Goal: Task Accomplishment & Management: Complete application form

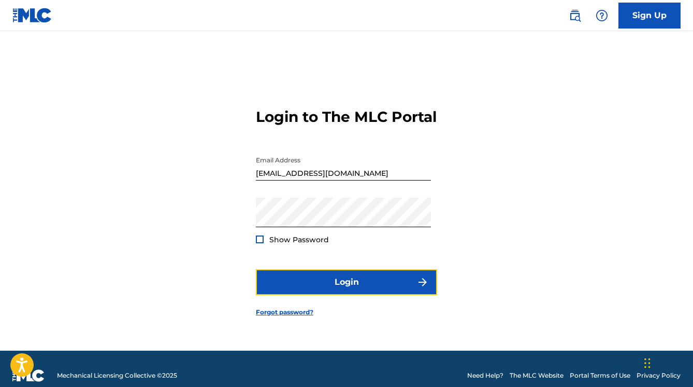
click at [322, 283] on button "Login" at bounding box center [346, 282] width 181 height 26
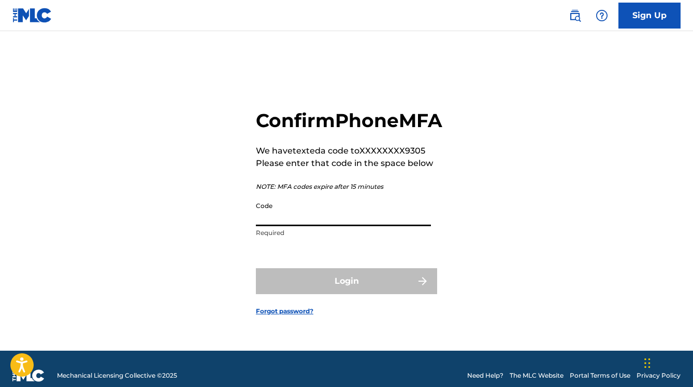
click at [287, 219] on input "Code" at bounding box center [343, 211] width 175 height 30
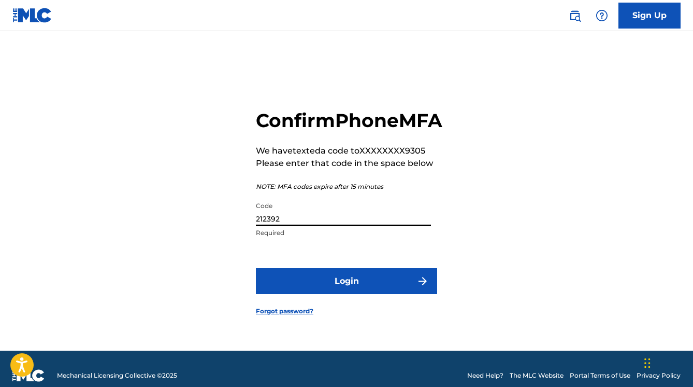
type input "212392"
click at [256, 268] on button "Login" at bounding box center [346, 281] width 181 height 26
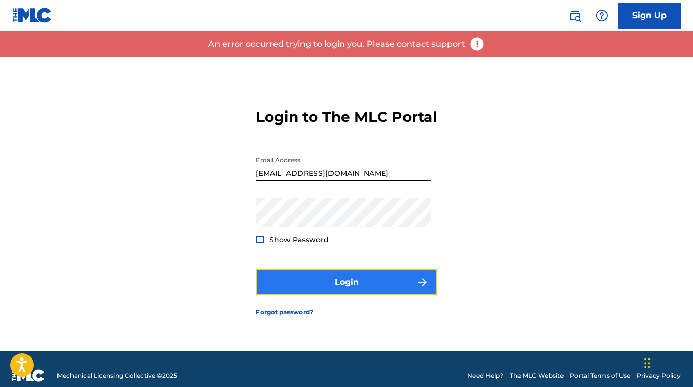
click at [326, 292] on button "Login" at bounding box center [346, 282] width 181 height 26
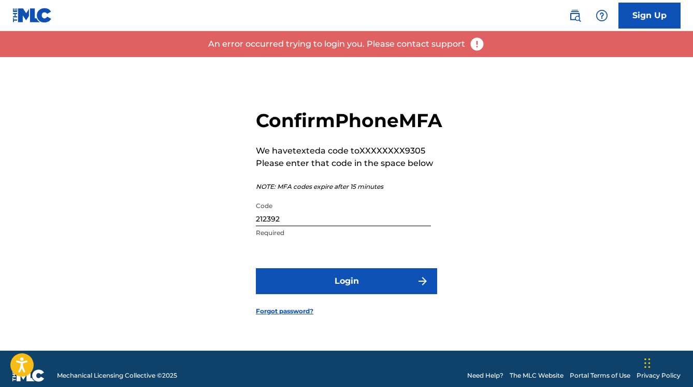
click at [339, 226] on input "212392" at bounding box center [343, 211] width 175 height 30
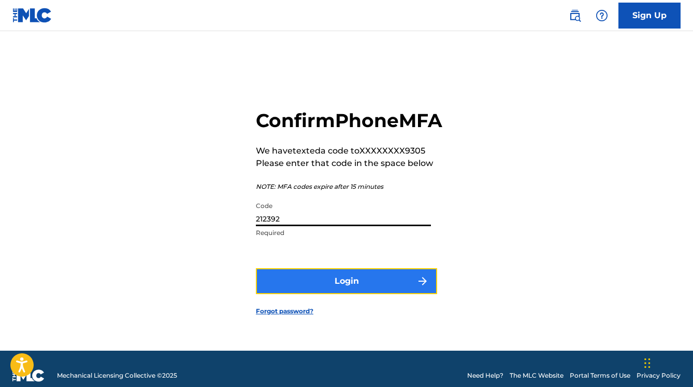
click at [348, 294] on button "Login" at bounding box center [346, 281] width 181 height 26
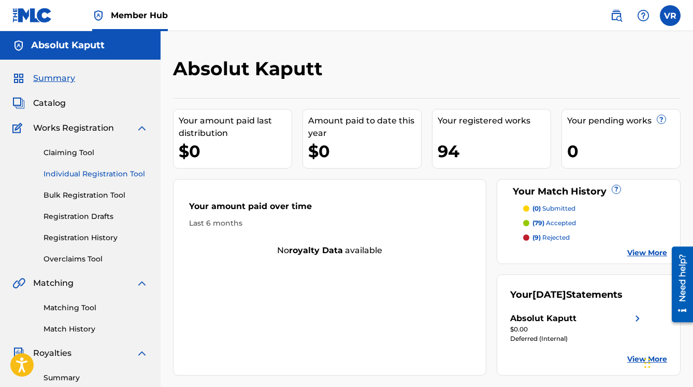
click at [88, 174] on link "Individual Registration Tool" at bounding box center [96, 173] width 105 height 11
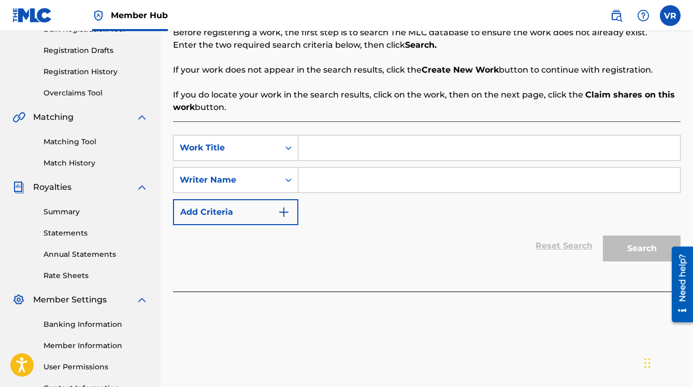
scroll to position [155, 0]
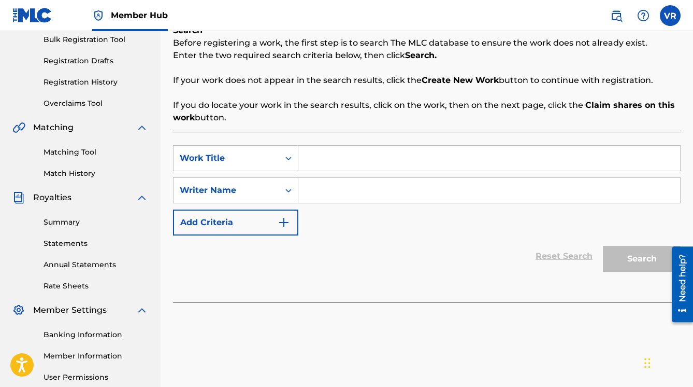
click at [310, 158] on input "Search Form" at bounding box center [489, 158] width 382 height 25
type input "A warrior comes home"
click at [416, 204] on div "SearchWithCriteria899baa7f-291b-48a3-aad3-90ad0508d5a9 Work Title A warrior com…" at bounding box center [427, 190] width 508 height 90
click at [409, 191] on input "Search Form" at bounding box center [489, 190] width 382 height 25
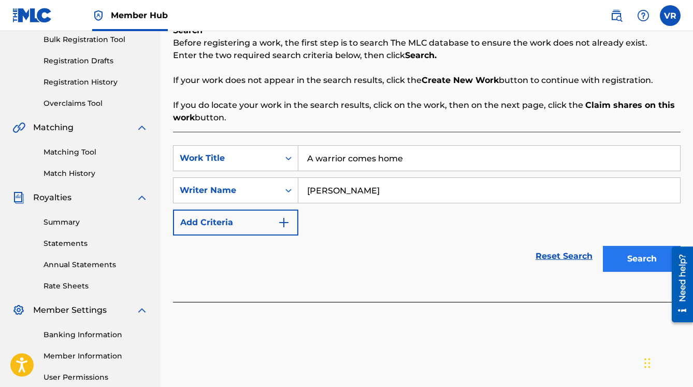
type input "[PERSON_NAME]"
click at [625, 250] on button "Search" at bounding box center [642, 259] width 78 height 26
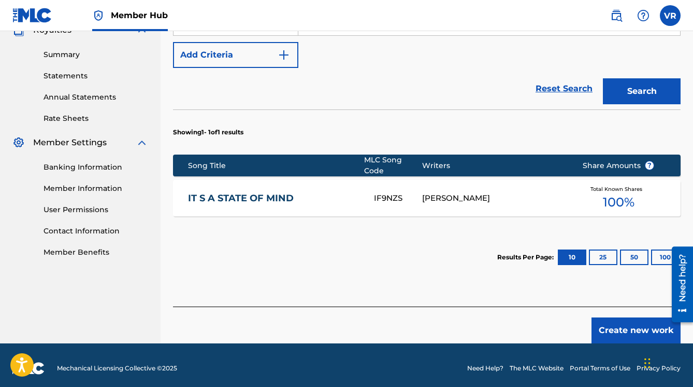
scroll to position [329, 0]
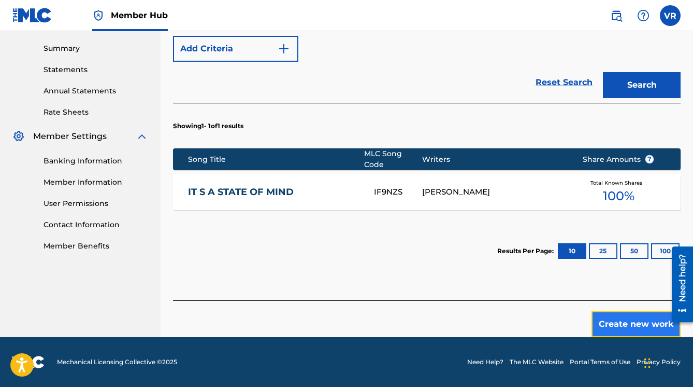
click at [610, 314] on button "Create new work" at bounding box center [636, 324] width 89 height 26
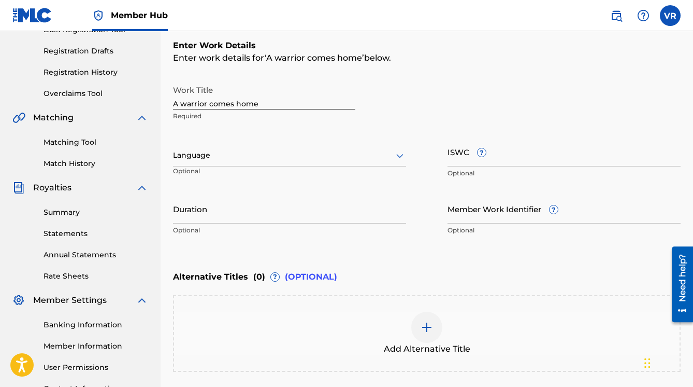
scroll to position [159, 0]
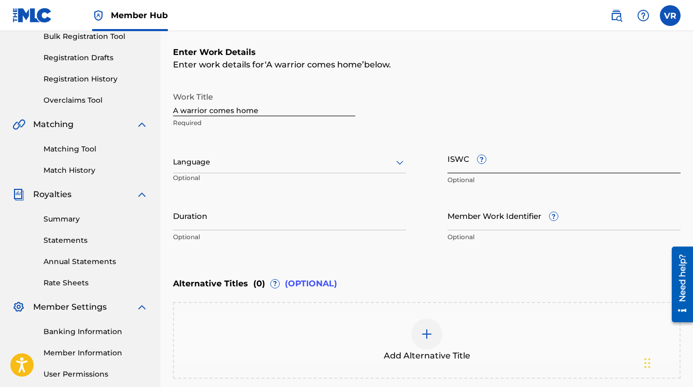
click at [454, 167] on input "ISWC ?" at bounding box center [564, 159] width 233 height 30
paste input "T3351727732"
type input "T3351727732"
click at [270, 158] on div at bounding box center [289, 161] width 233 height 13
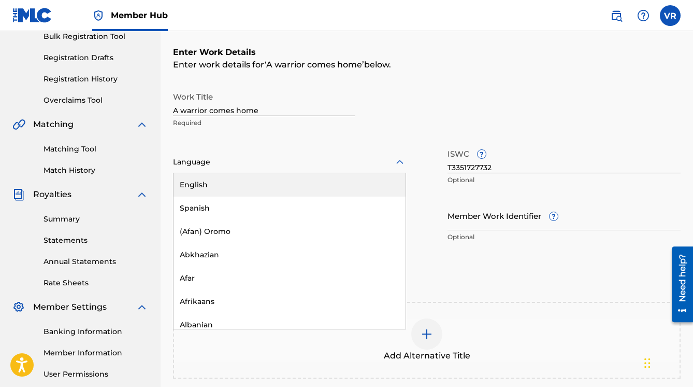
click at [251, 178] on div "English" at bounding box center [290, 184] width 232 height 23
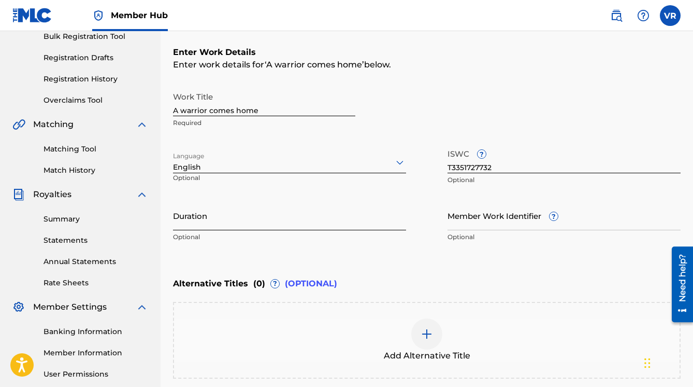
click at [257, 224] on input "Duration" at bounding box center [289, 216] width 233 height 30
click at [205, 221] on input "Duration" at bounding box center [289, 216] width 233 height 30
type input "04:16"
click at [475, 223] on input "Member Work Identifier ?" at bounding box center [564, 216] width 233 height 30
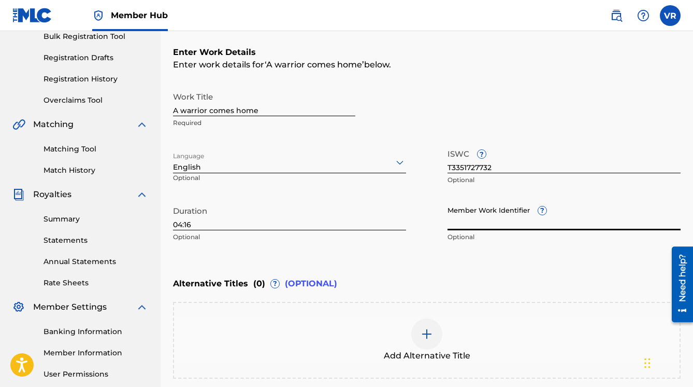
paste input "LARV1696690118"
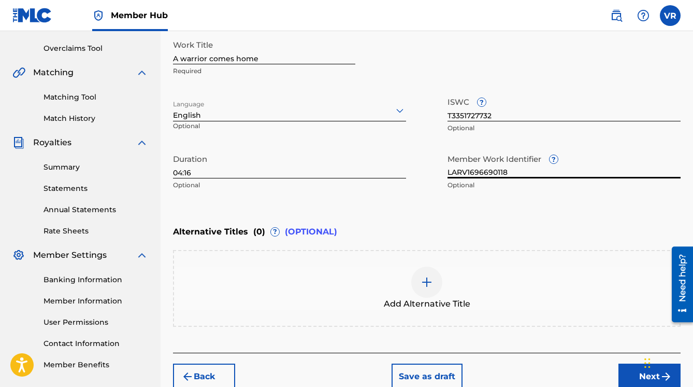
type input "LARV1696690118"
click at [402, 218] on div "Enter Work Details Enter work details for ‘ A warrior comes home ’ below. Work …" at bounding box center [427, 94] width 508 height 251
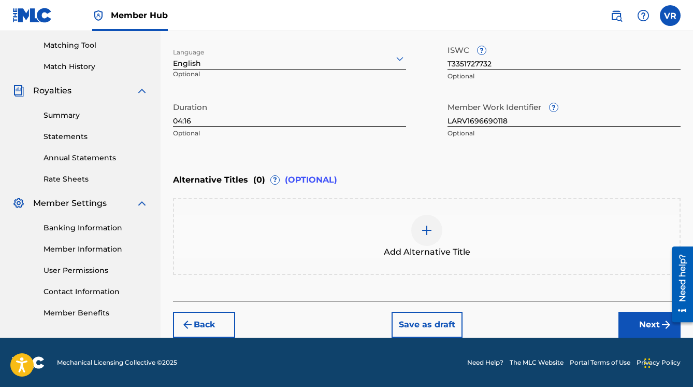
scroll to position [159, 0]
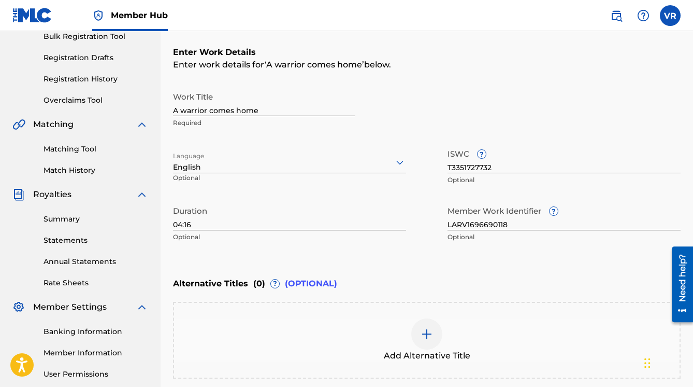
click at [264, 106] on input "A warrior comes home" at bounding box center [264, 102] width 182 height 30
type input "A"
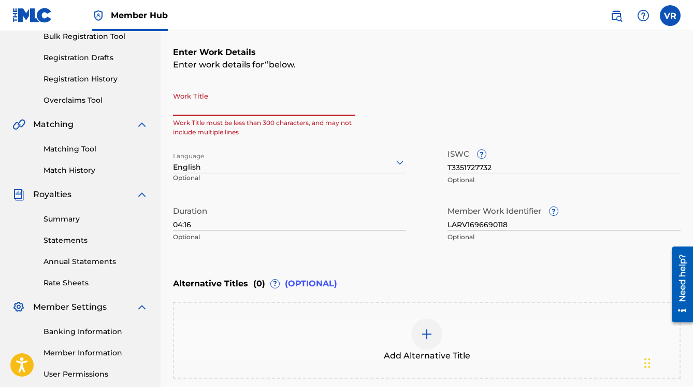
paste input "A WARRIOR COMES HOME"
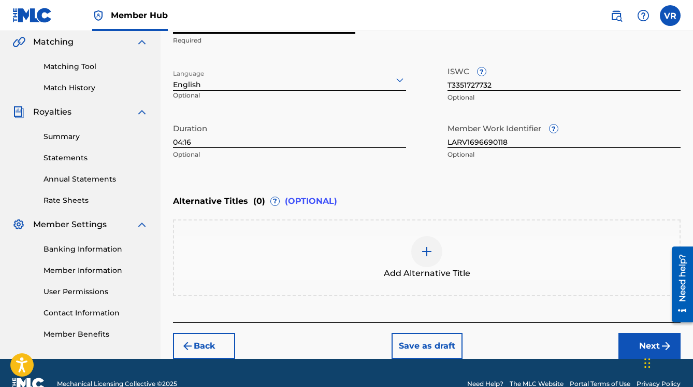
scroll to position [262, 0]
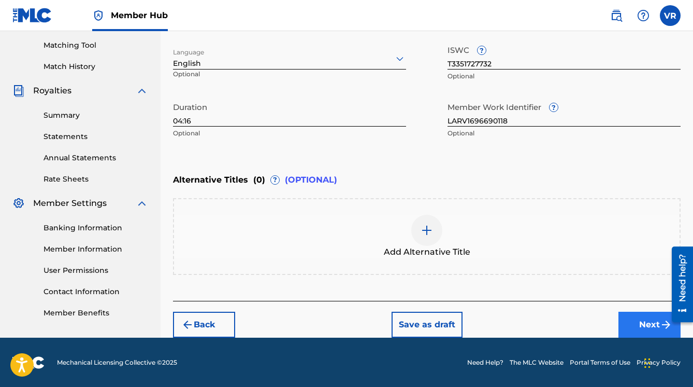
type input "A WARRIOR COMES HOME"
click at [636, 325] on button "Next" at bounding box center [650, 324] width 62 height 26
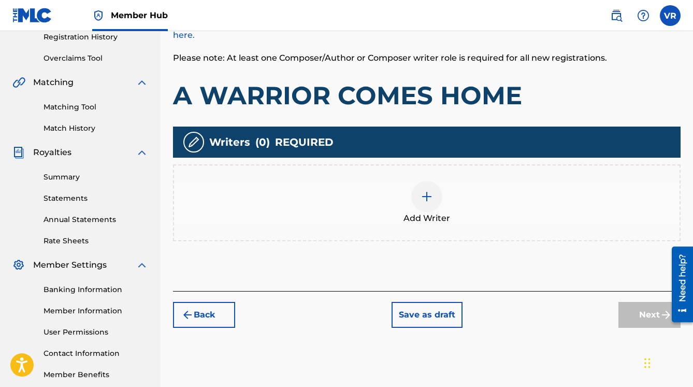
scroll to position [202, 0]
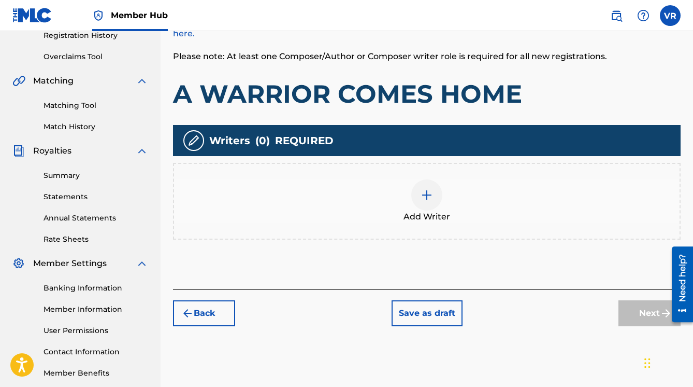
click at [431, 188] on div at bounding box center [426, 194] width 31 height 31
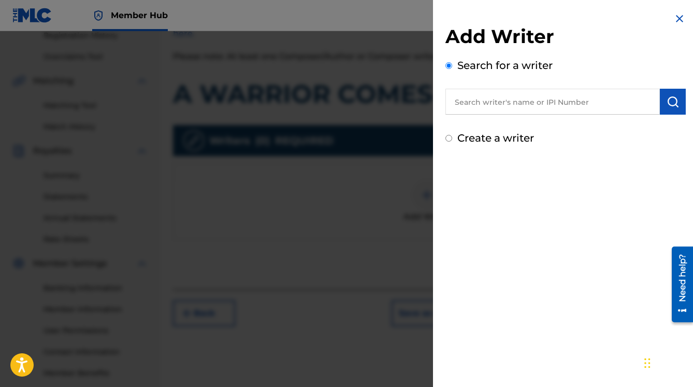
click at [501, 95] on input "text" at bounding box center [553, 102] width 215 height 26
click at [502, 104] on input "text" at bounding box center [553, 102] width 215 height 26
paste input "1305845852"
click at [455, 107] on input "1305845852" at bounding box center [553, 102] width 215 height 26
click at [671, 108] on button "submit" at bounding box center [673, 102] width 26 height 26
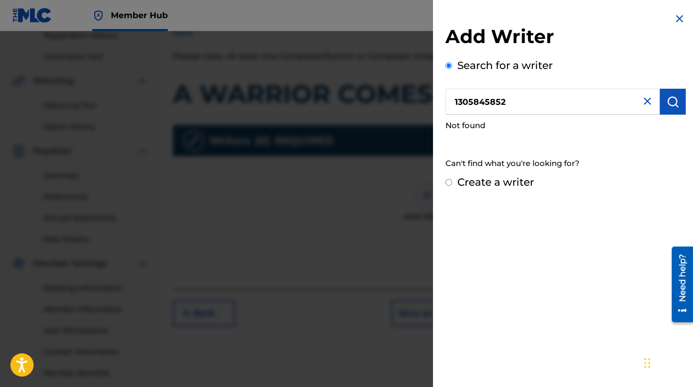
drag, startPoint x: 526, startPoint y: 105, endPoint x: 370, endPoint y: 111, distance: 156.1
click at [375, 111] on div "Add Writer Search for a writer 1305845852 Not found Can't find what you're look…" at bounding box center [346, 208] width 693 height 355
type input "m"
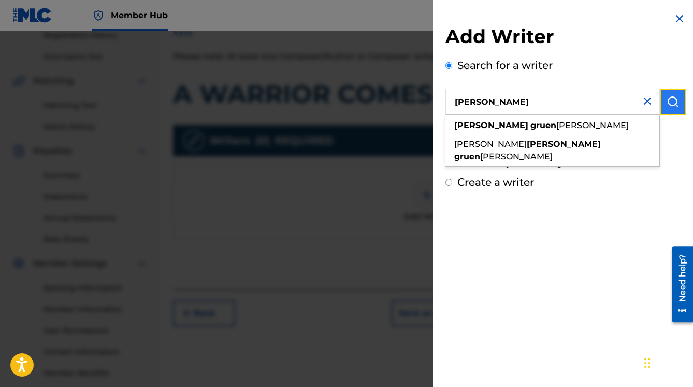
click at [667, 99] on img "submit" at bounding box center [673, 101] width 12 height 12
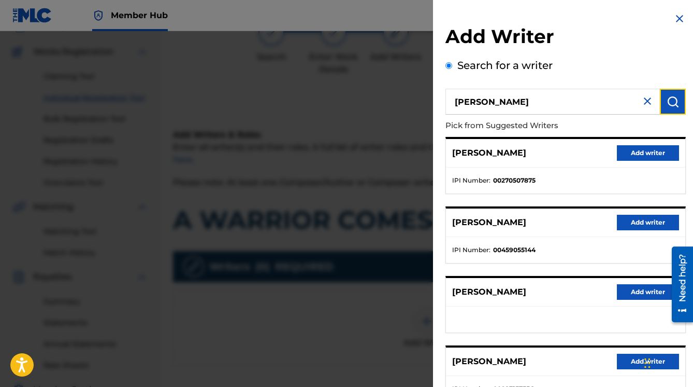
scroll to position [49, 0]
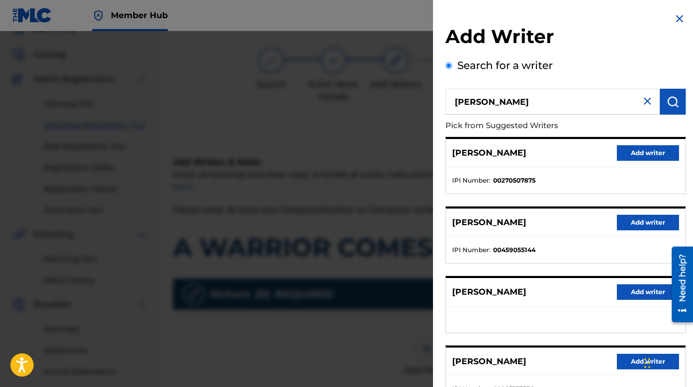
drag, startPoint x: 478, startPoint y: 112, endPoint x: 422, endPoint y: 107, distance: 56.7
click at [423, 107] on div "Add Writer Search for a writer [PERSON_NAME] Pick from Suggested Writers [PERSO…" at bounding box center [346, 208] width 693 height 355
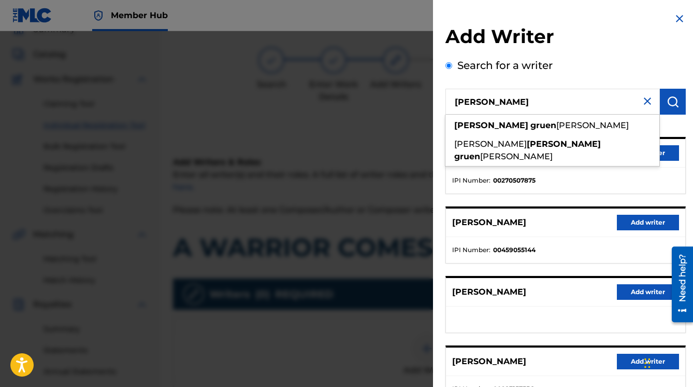
paste input "1305845852"
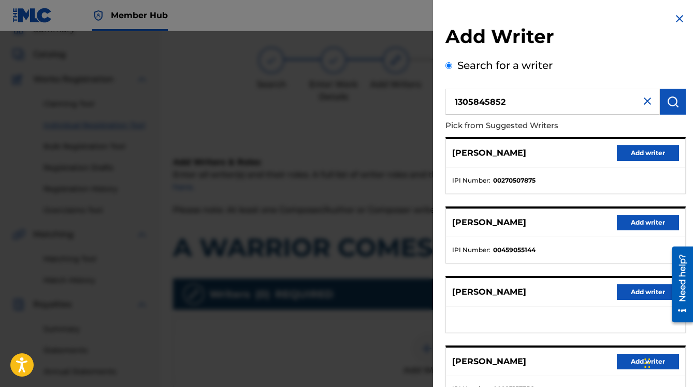
click at [454, 104] on input "1305845852" at bounding box center [553, 102] width 215 height 26
click at [662, 106] on button "submit" at bounding box center [673, 102] width 26 height 26
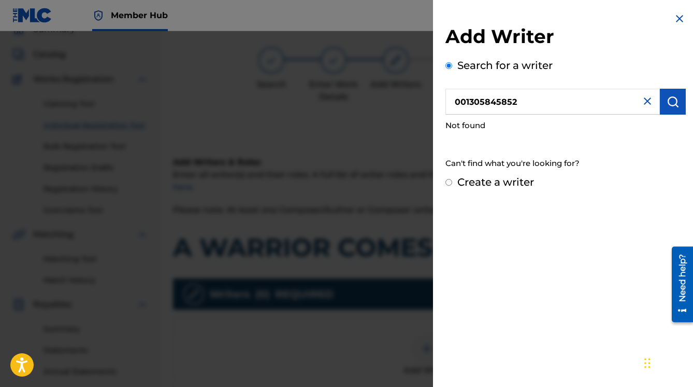
click at [463, 99] on input "001305845852" at bounding box center [553, 102] width 215 height 26
click at [663, 102] on button "submit" at bounding box center [673, 102] width 26 height 26
click at [525, 107] on input "01305845852" at bounding box center [553, 102] width 215 height 26
type input "0"
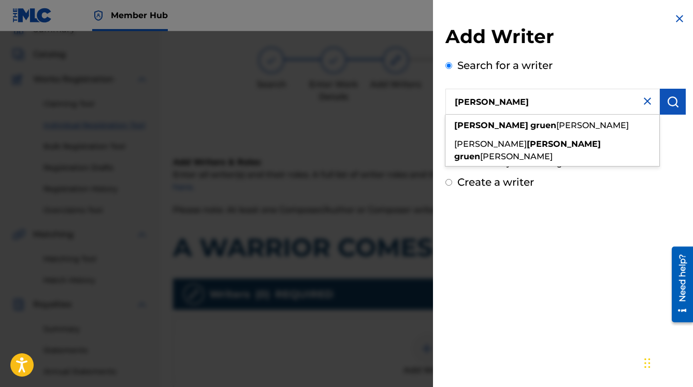
type input "[PERSON_NAME]"
drag, startPoint x: 581, startPoint y: 26, endPoint x: 581, endPoint y: 35, distance: 8.8
click at [581, 32] on h2 "Add Writer" at bounding box center [566, 38] width 240 height 26
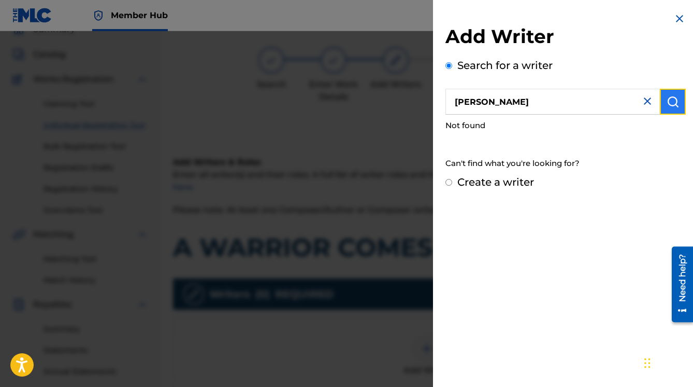
click at [669, 99] on img "submit" at bounding box center [673, 101] width 12 height 12
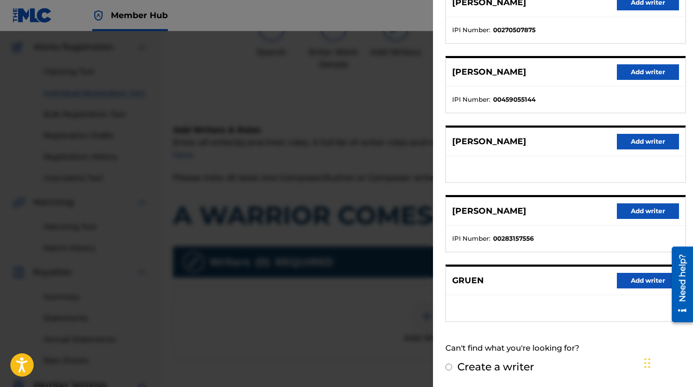
scroll to position [101, 0]
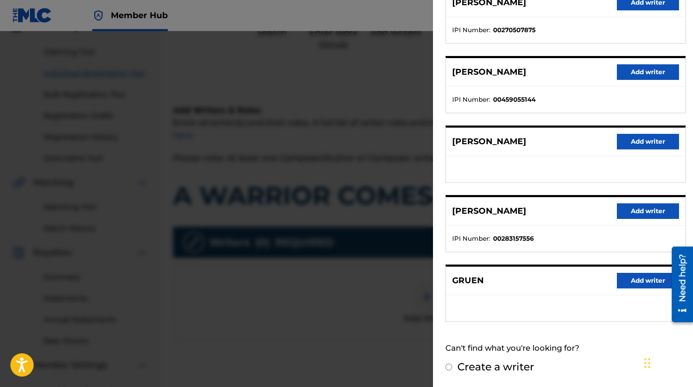
click at [488, 362] on label "Create a writer" at bounding box center [496, 366] width 77 height 12
radio input "true"
click at [452, 363] on input "Create a writer" at bounding box center [449, 366] width 7 height 7
radio input "false"
radio input "true"
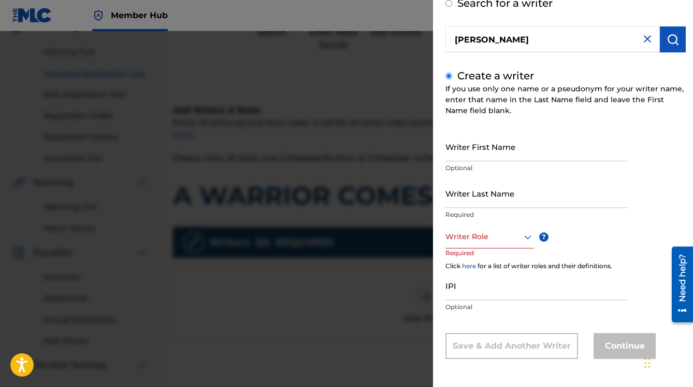
scroll to position [30, 0]
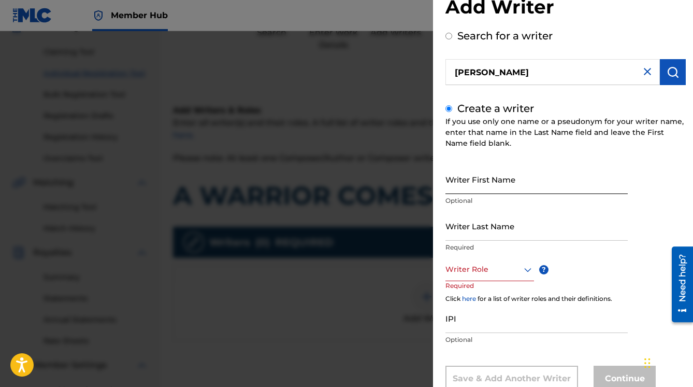
click at [490, 183] on input "Writer First Name" at bounding box center [537, 179] width 182 height 30
type input "[PERSON_NAME]"
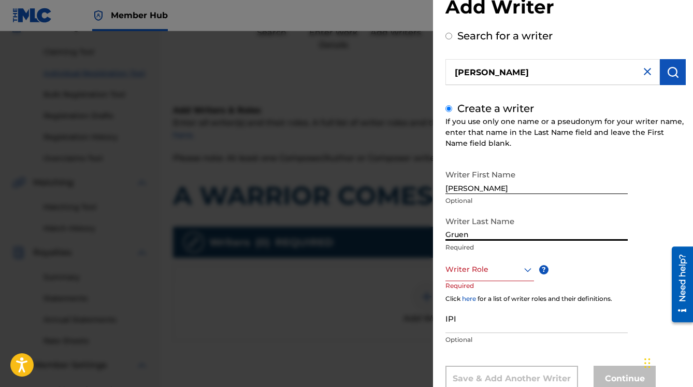
type input "Gruen"
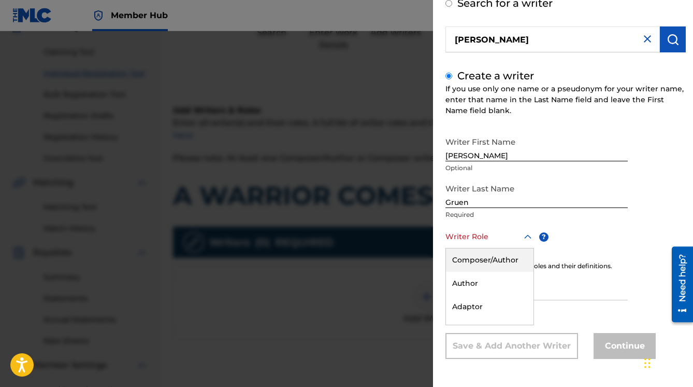
scroll to position [62, 0]
click at [497, 236] on div at bounding box center [490, 236] width 89 height 13
click at [480, 257] on div "Composer/Author" at bounding box center [490, 259] width 88 height 23
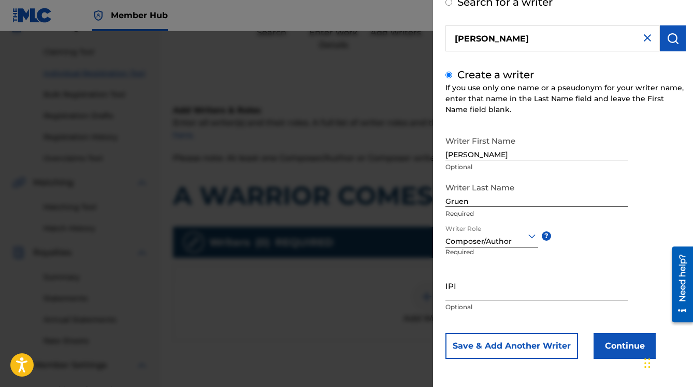
click at [466, 297] on input "IPI" at bounding box center [537, 285] width 182 height 30
paste input "1305845852"
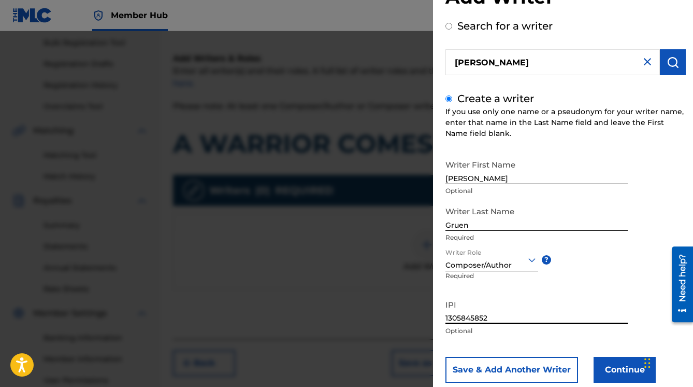
scroll to position [52, 0]
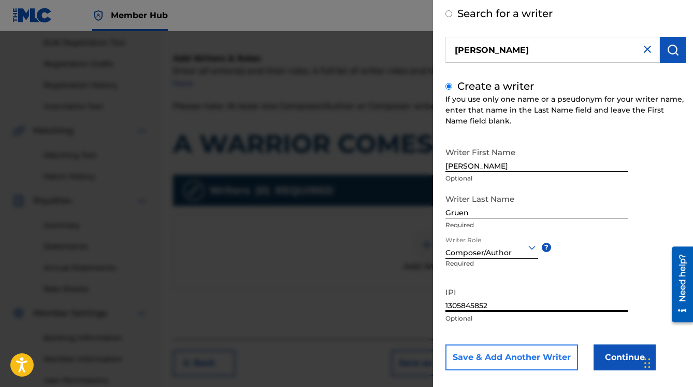
type input "1305845852"
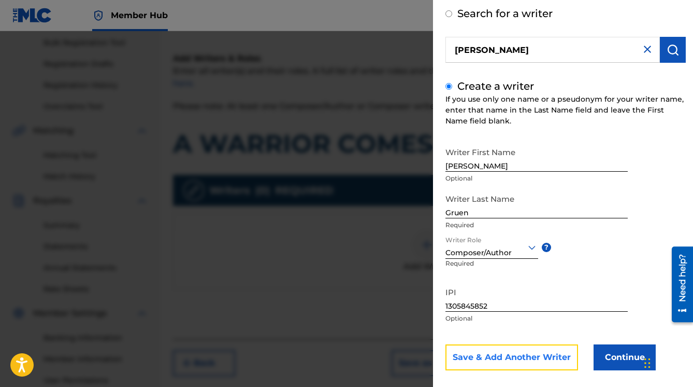
click at [503, 353] on button "Save & Add Another Writer" at bounding box center [512, 357] width 133 height 26
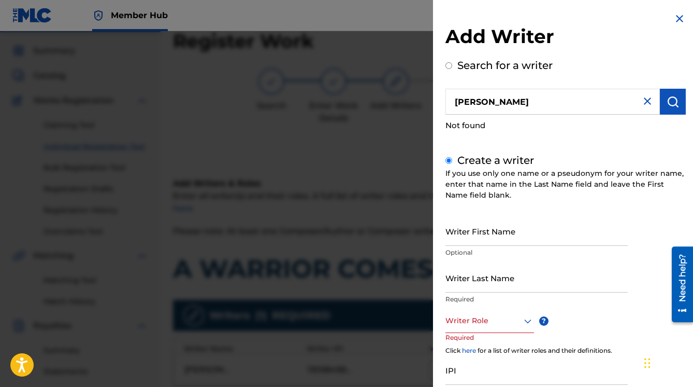
scroll to position [0, 0]
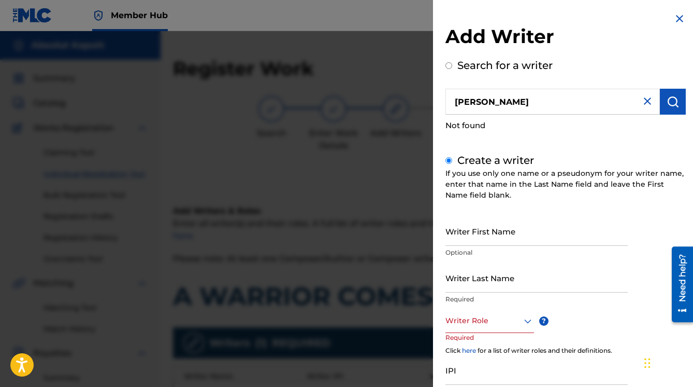
click at [466, 69] on label "Search for a writer" at bounding box center [505, 65] width 95 height 12
click at [452, 69] on input "Search for a writer" at bounding box center [449, 65] width 7 height 7
radio input "false"
radio input "true"
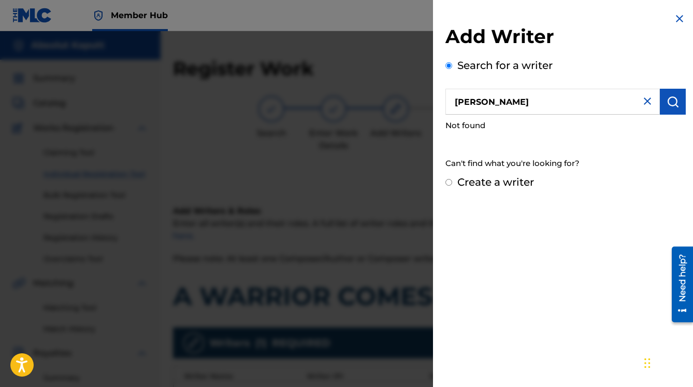
drag, startPoint x: 551, startPoint y: 103, endPoint x: 445, endPoint y: 107, distance: 106.3
click at [445, 107] on div "Add Writer Search for a writer [PERSON_NAME] Not found Can't find what you're l…" at bounding box center [565, 101] width 265 height 202
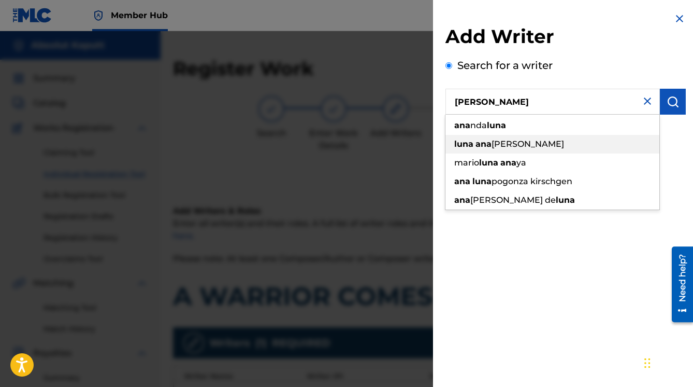
click at [501, 143] on span "[PERSON_NAME]" at bounding box center [528, 144] width 73 height 10
type input "[PERSON_NAME] [PERSON_NAME]"
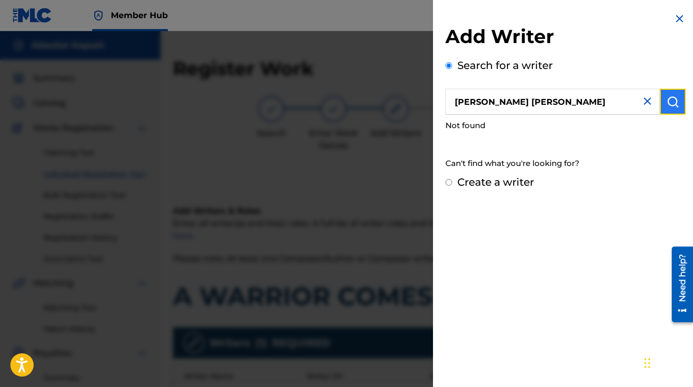
click at [667, 104] on img "submit" at bounding box center [673, 101] width 12 height 12
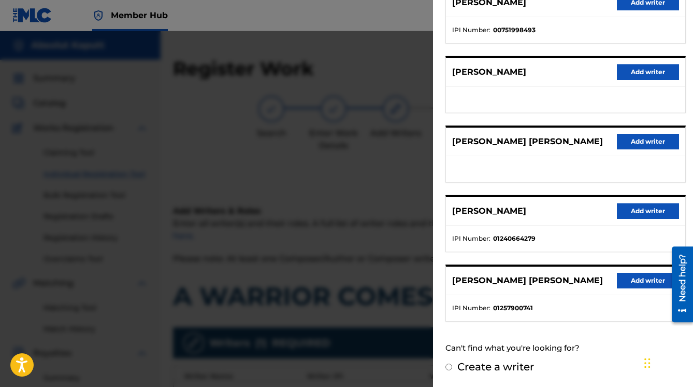
scroll to position [160, 0]
click at [629, 282] on button "Add writer" at bounding box center [648, 281] width 62 height 16
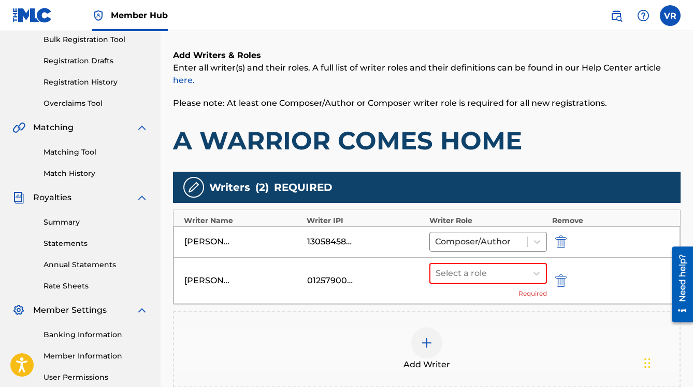
scroll to position [207, 0]
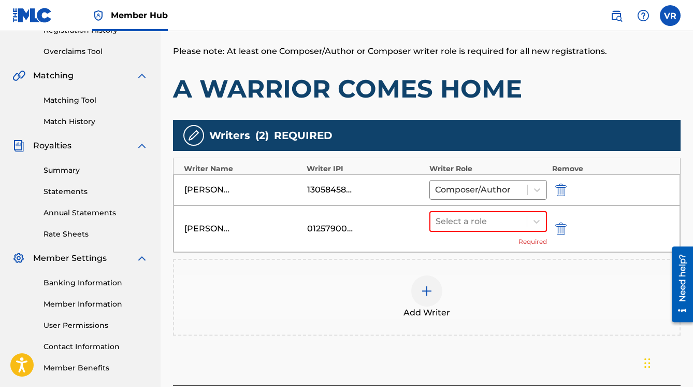
click at [209, 189] on div "[PERSON_NAME]" at bounding box center [207, 189] width 47 height 12
drag, startPoint x: 209, startPoint y: 189, endPoint x: 226, endPoint y: 188, distance: 17.1
click at [226, 188] on div "[PERSON_NAME]" at bounding box center [207, 189] width 47 height 12
click at [487, 215] on div at bounding box center [479, 221] width 86 height 15
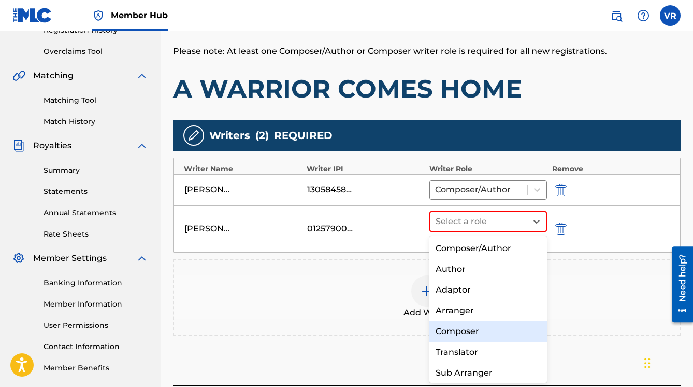
click at [460, 332] on div "Composer" at bounding box center [489, 331] width 118 height 21
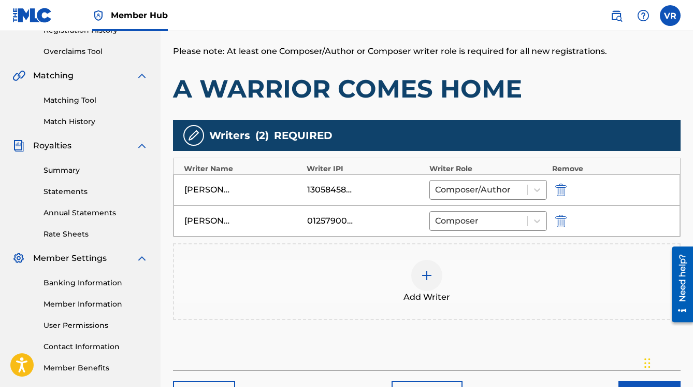
click at [343, 194] on div "1305845852" at bounding box center [330, 189] width 47 height 12
drag, startPoint x: 343, startPoint y: 194, endPoint x: 337, endPoint y: 190, distance: 7.4
click at [337, 190] on div "1305845852" at bounding box center [330, 189] width 47 height 12
click at [560, 188] on img "submit" at bounding box center [561, 189] width 11 height 12
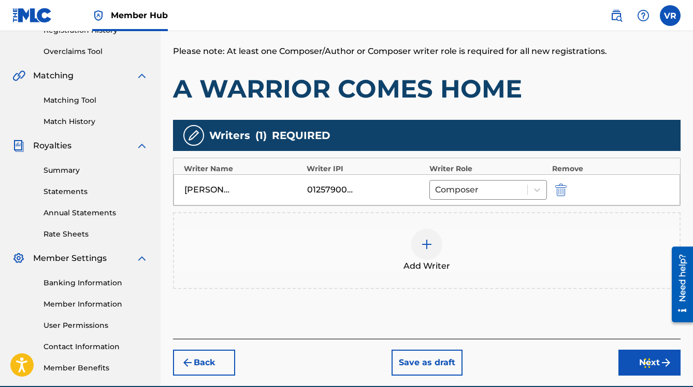
click at [433, 237] on div at bounding box center [426, 244] width 31 height 31
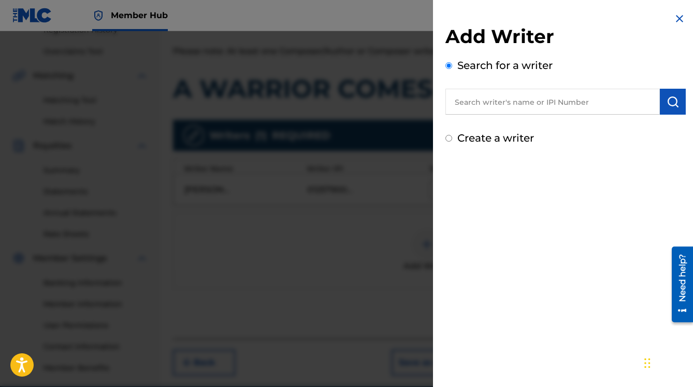
click at [558, 102] on input "text" at bounding box center [553, 102] width 215 height 26
click at [496, 141] on label "Create a writer" at bounding box center [496, 138] width 77 height 12
radio input "true"
click at [452, 141] on input "Create a writer" at bounding box center [449, 138] width 7 height 7
radio input "false"
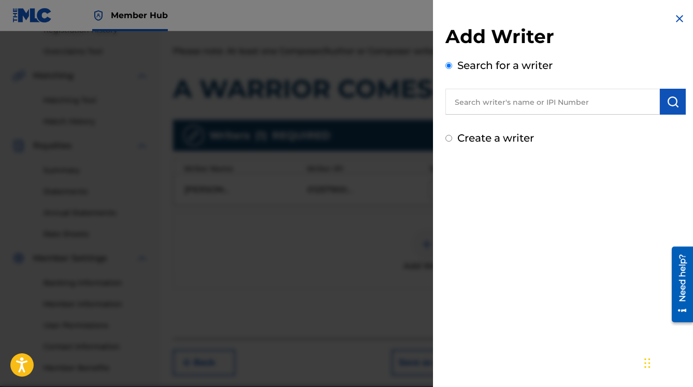
radio input "true"
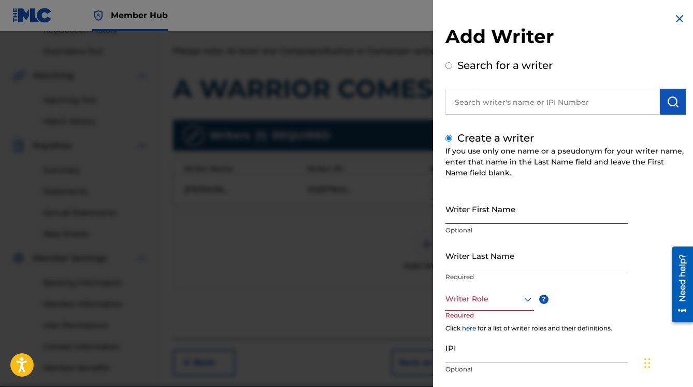
click at [486, 219] on input "Writer First Name" at bounding box center [537, 209] width 182 height 30
type input "[PERSON_NAME]"
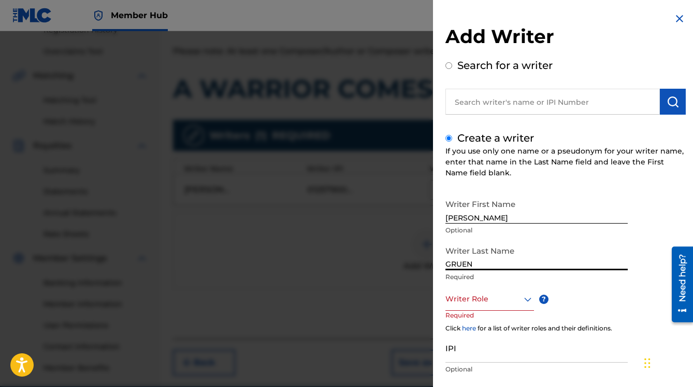
type input "GRUEN"
click at [485, 307] on div "option , selected. Select is focused ,type to refine list, press Down to open t…" at bounding box center [490, 298] width 89 height 23
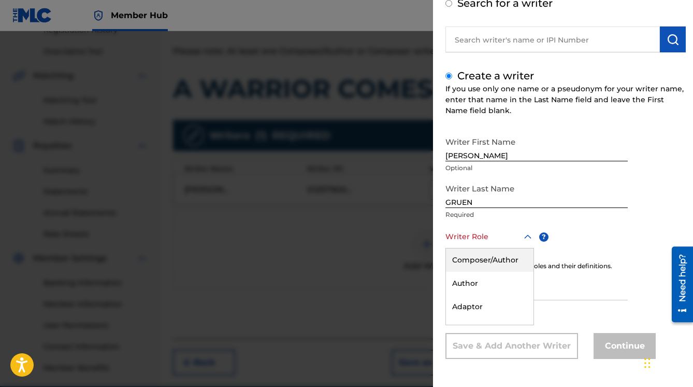
click at [490, 256] on div "Composer/Author" at bounding box center [490, 259] width 88 height 23
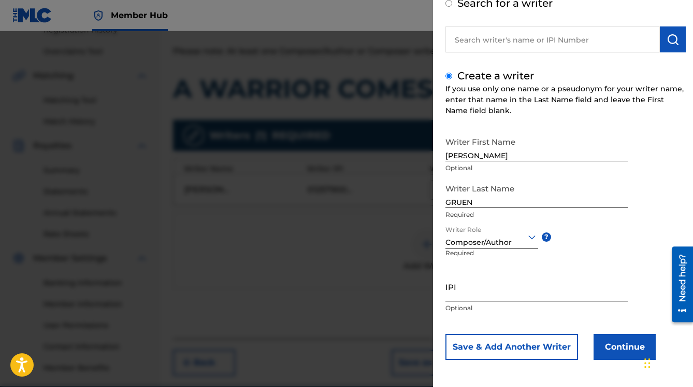
click at [486, 300] on input "IPI" at bounding box center [537, 287] width 182 height 30
paste input "1305845852"
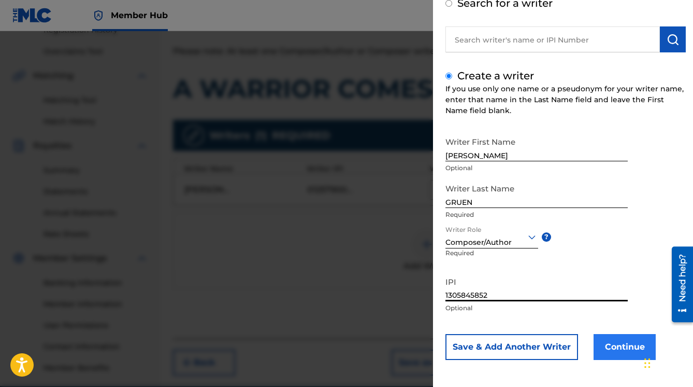
type input "1305845852"
click at [611, 345] on button "Continue" at bounding box center [625, 347] width 62 height 26
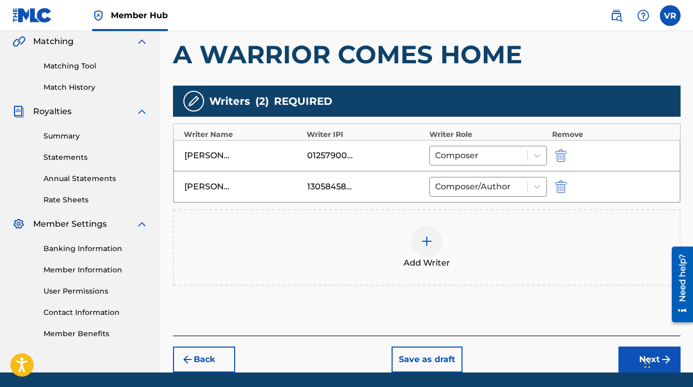
scroll to position [259, 0]
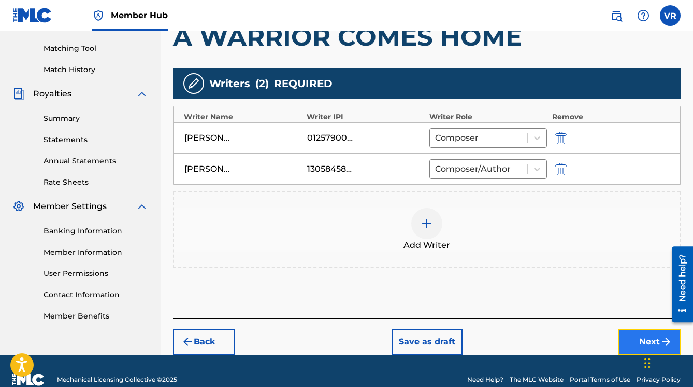
click at [621, 334] on button "Next" at bounding box center [650, 342] width 62 height 26
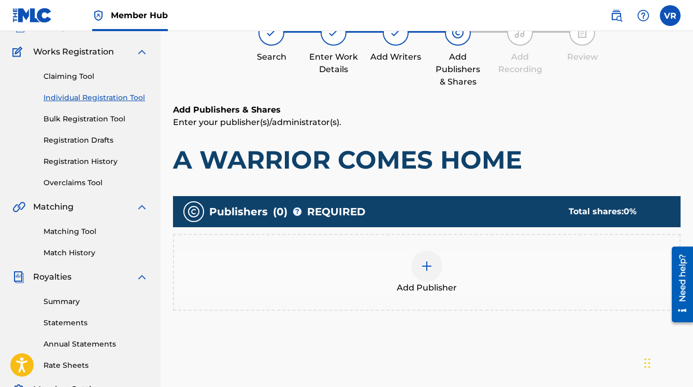
scroll to position [47, 0]
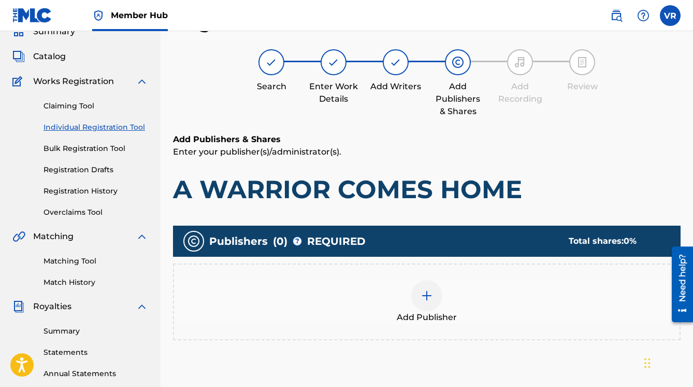
click at [417, 293] on div at bounding box center [426, 295] width 31 height 31
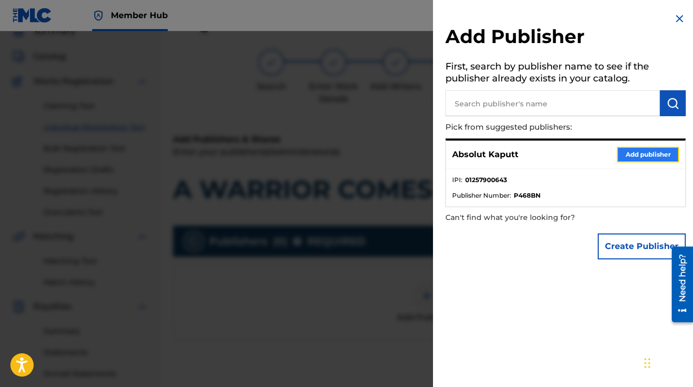
click at [642, 155] on button "Add publisher" at bounding box center [648, 155] width 62 height 16
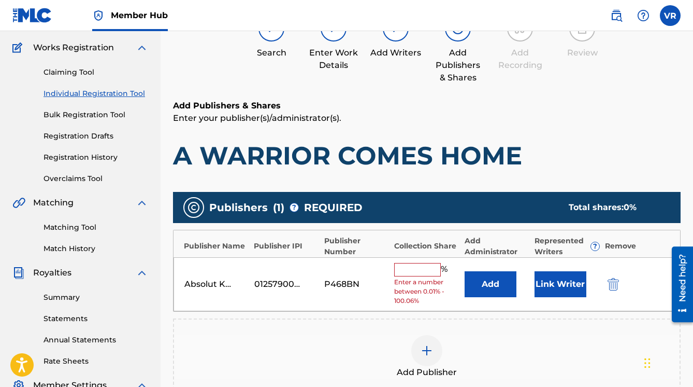
scroll to position [98, 0]
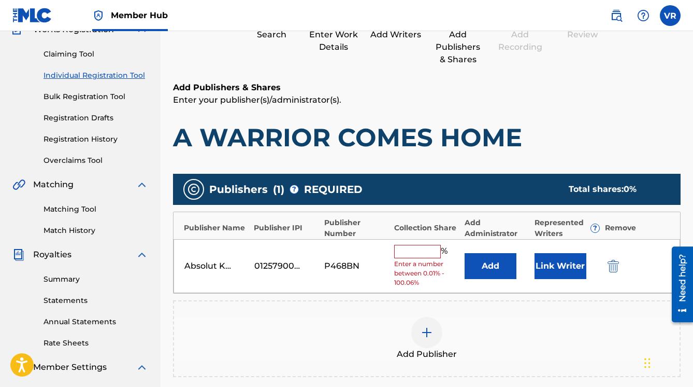
click at [415, 261] on span "Enter a number between 0.01% - 100.06%" at bounding box center [426, 273] width 65 height 28
click at [418, 253] on input "text" at bounding box center [417, 251] width 47 height 13
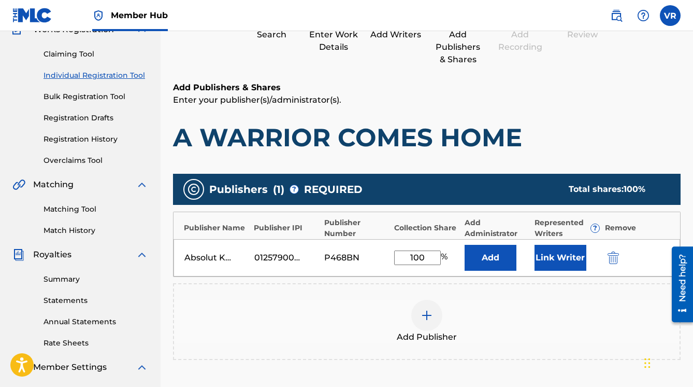
type input "100"
click at [400, 277] on div "Publishers ( 1 ) ? REQUIRED Total shares: 100 % Publisher Name Publisher IPI Pu…" at bounding box center [427, 267] width 508 height 186
click at [555, 260] on button "Link Writer" at bounding box center [561, 258] width 52 height 26
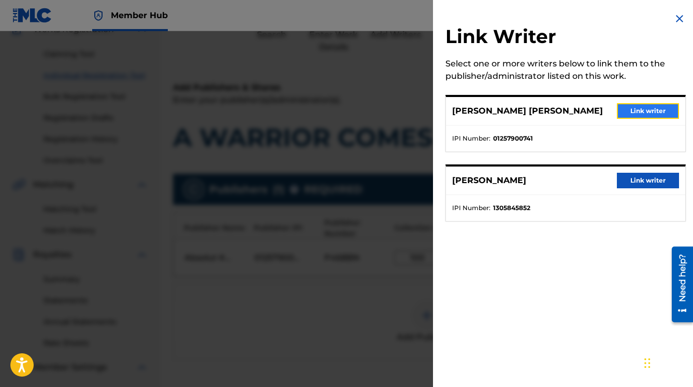
click at [635, 111] on button "Link writer" at bounding box center [648, 111] width 62 height 16
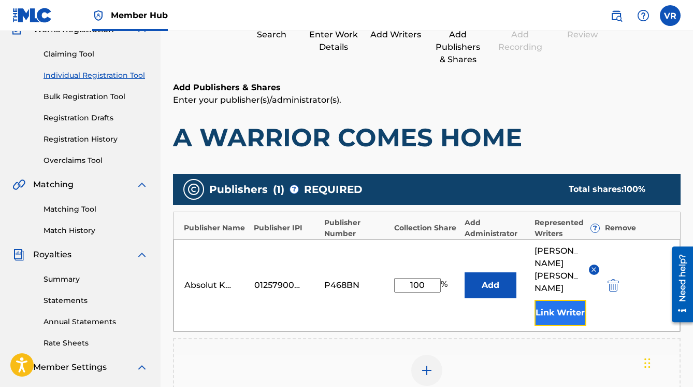
click at [553, 303] on button "Link Writer" at bounding box center [561, 313] width 52 height 26
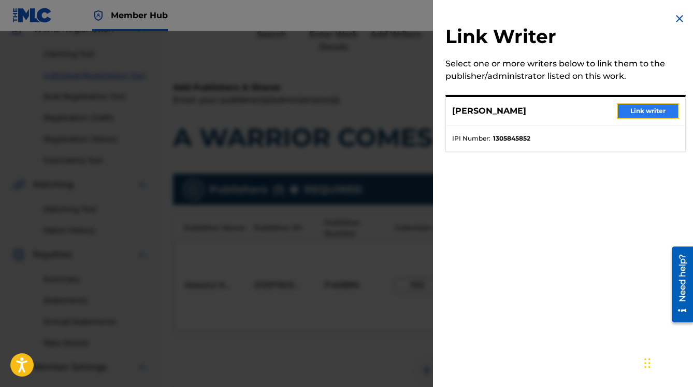
click at [648, 109] on button "Link writer" at bounding box center [648, 111] width 62 height 16
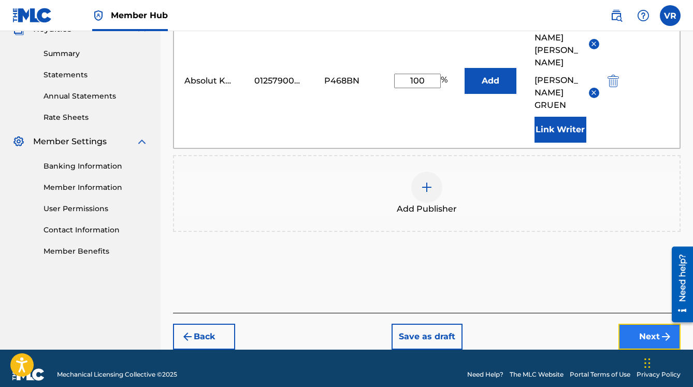
click at [624, 323] on button "Next" at bounding box center [650, 336] width 62 height 26
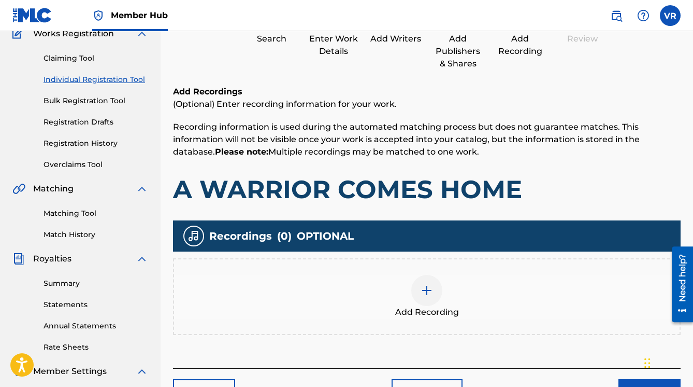
scroll to position [47, 0]
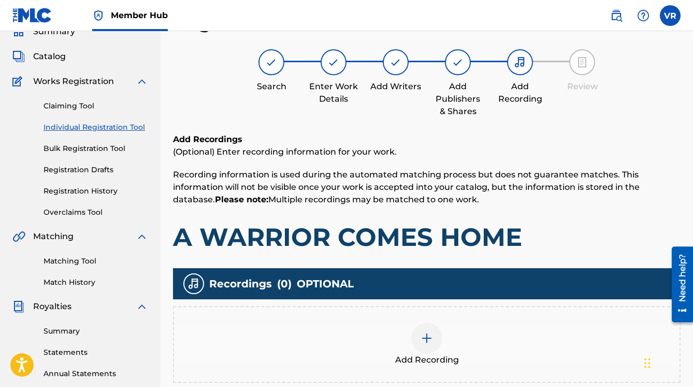
click at [433, 331] on div at bounding box center [426, 337] width 31 height 31
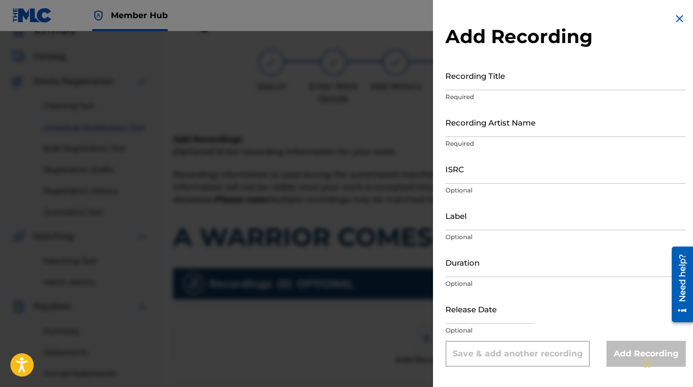
click at [509, 91] on div "Recording Title Required" at bounding box center [566, 84] width 240 height 47
click at [508, 83] on input "Recording Title" at bounding box center [566, 76] width 240 height 30
type input "A Warrior Comes Home"
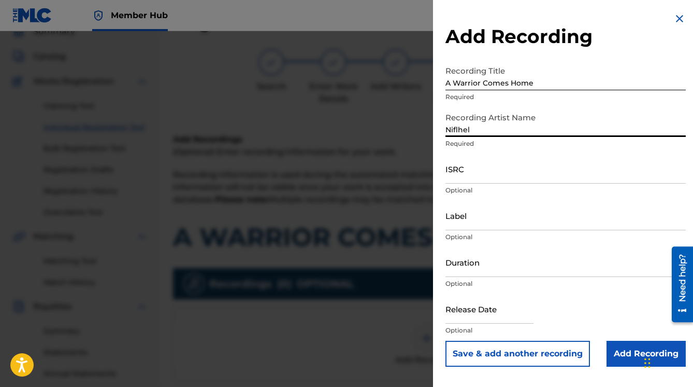
type input "Niflhel"
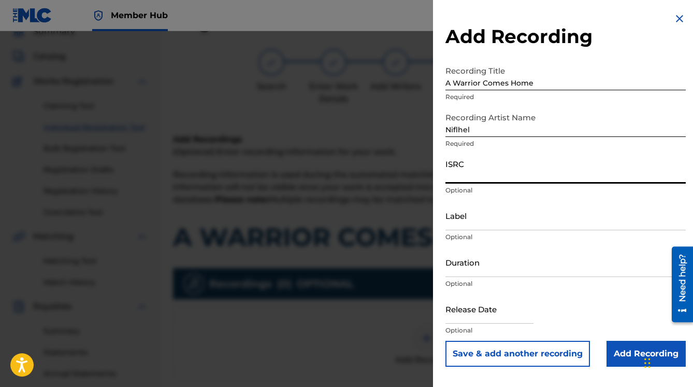
paste input "QZARB1831045"
type input "QZARB1831045"
click at [478, 223] on input "Label" at bounding box center [566, 216] width 240 height 30
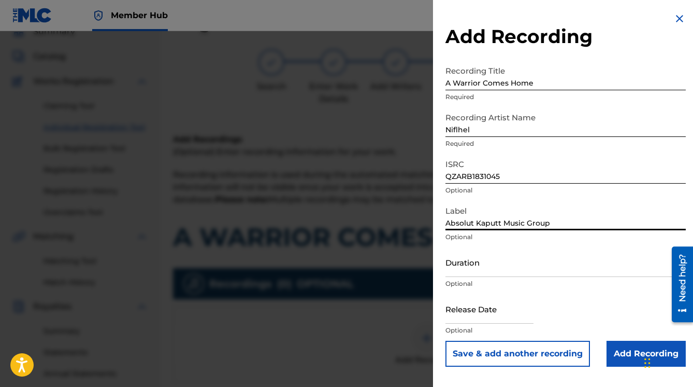
type input "Absolut Kaputt Music Group"
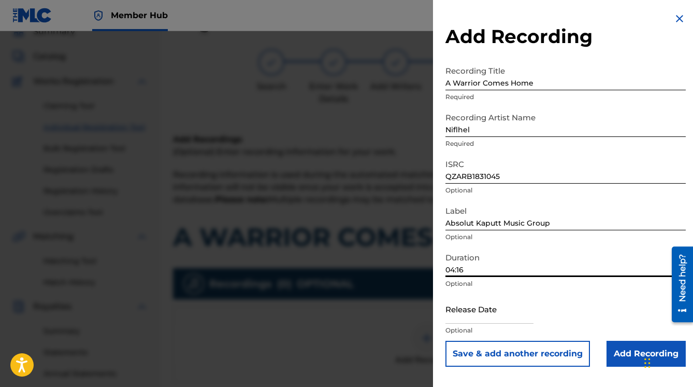
type input "04:16"
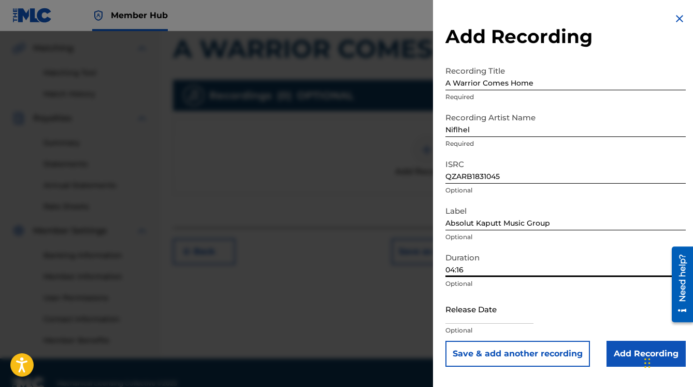
scroll to position [256, 0]
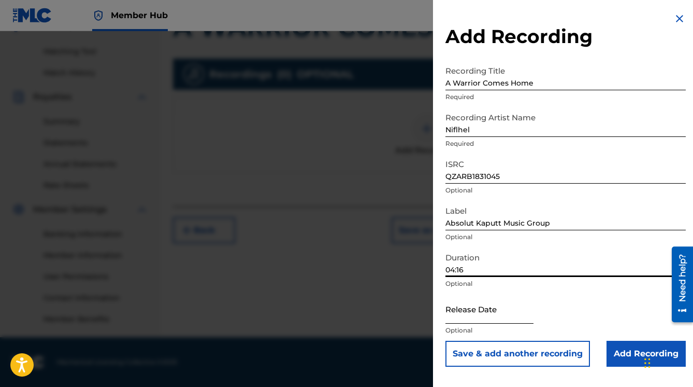
click at [461, 316] on input "text" at bounding box center [490, 309] width 88 height 30
select select "8"
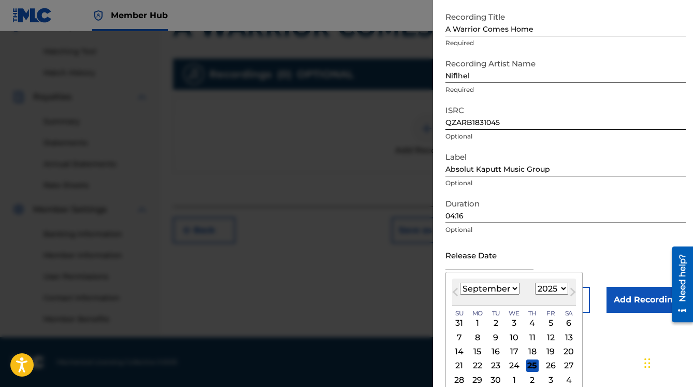
scroll to position [75, 0]
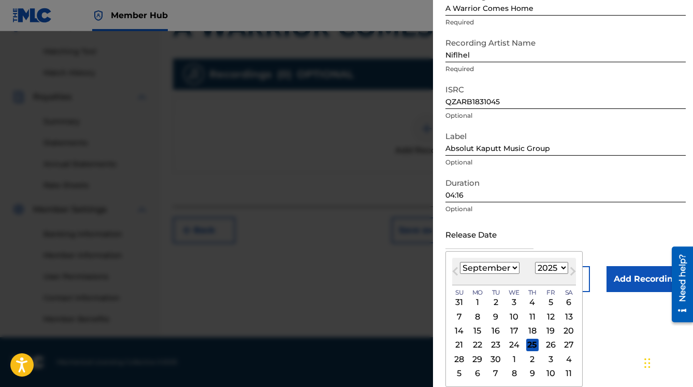
click at [554, 267] on select "1900 1901 1902 1903 1904 1905 1906 1907 1908 1909 1910 1911 1912 1913 1914 1915…" at bounding box center [551, 268] width 33 height 12
select select "2016"
click at [535, 262] on select "1900 1901 1902 1903 1904 1905 1906 1907 1908 1909 1910 1911 1912 1913 1914 1915…" at bounding box center [551, 268] width 33 height 12
click at [514, 266] on select "January February March April May June July August September October November De…" at bounding box center [490, 268] width 60 height 12
select select "9"
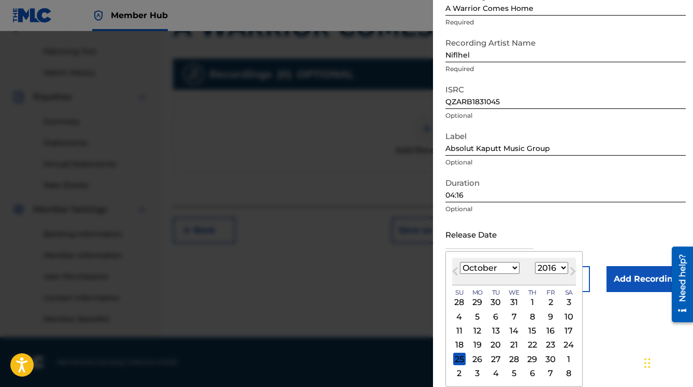
click at [460, 262] on select "January February March April May June July August September October November De…" at bounding box center [490, 268] width 60 height 12
click at [567, 341] on div "22" at bounding box center [569, 344] width 12 height 12
type input "[DATE]"
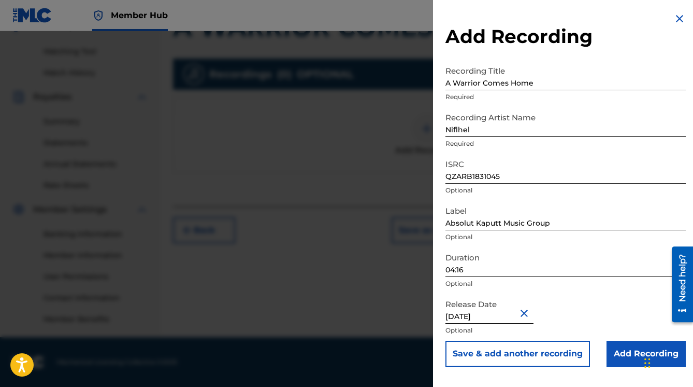
select select "9"
select select "2016"
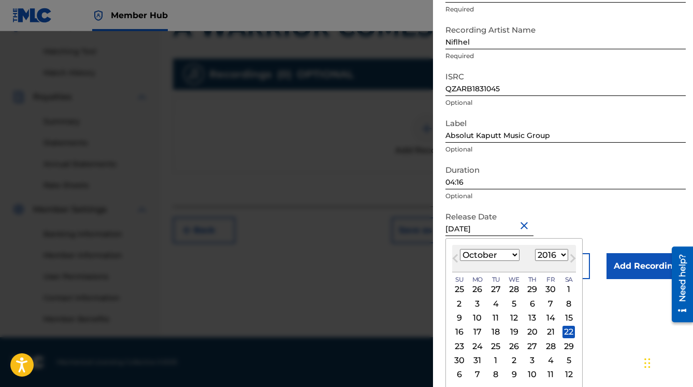
scroll to position [89, 0]
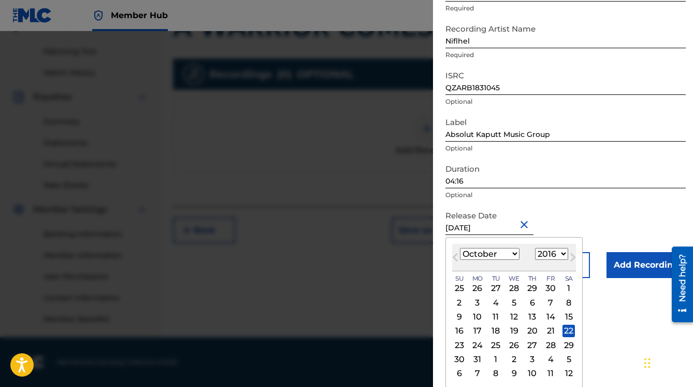
click at [593, 214] on form "Recording Title A Warrior Comes Home Required Recording Artist Name [PERSON_NAM…" at bounding box center [566, 125] width 240 height 306
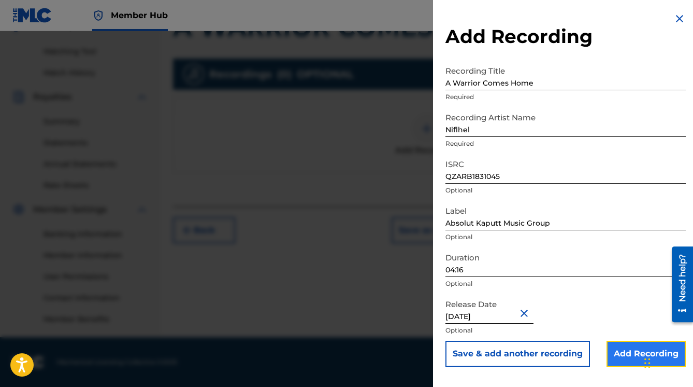
click at [611, 349] on input "Add Recording" at bounding box center [646, 353] width 79 height 26
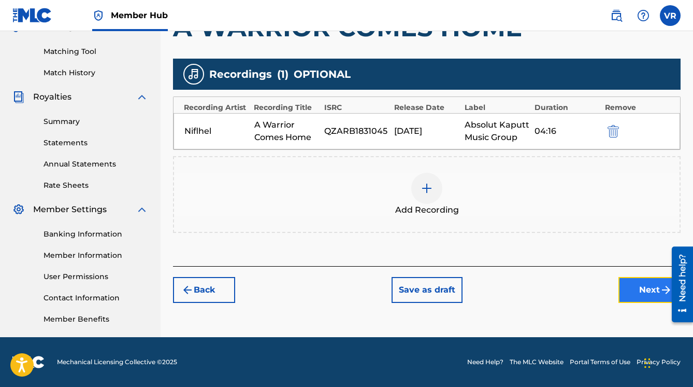
click at [623, 282] on button "Next" at bounding box center [650, 290] width 62 height 26
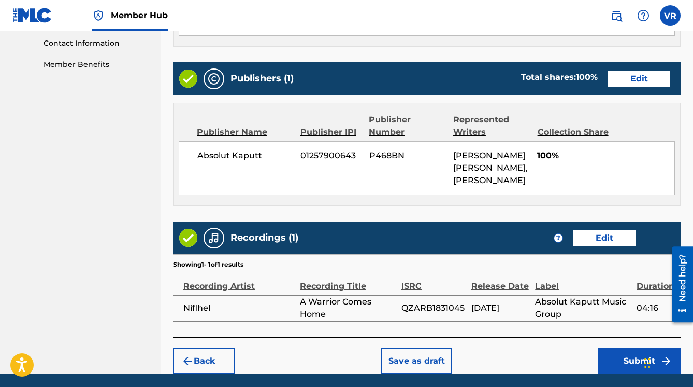
scroll to position [533, 0]
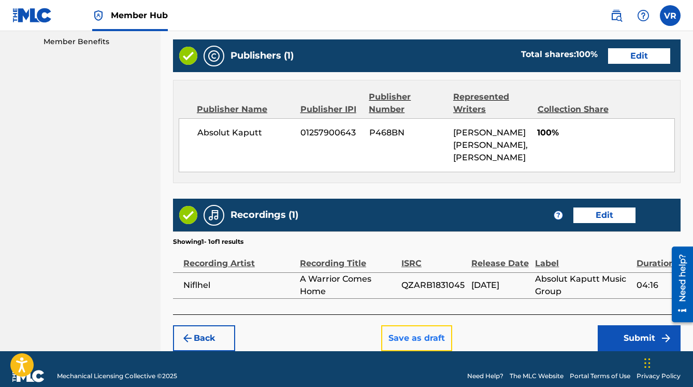
click at [405, 325] on button "Save as draft" at bounding box center [416, 338] width 71 height 26
